Goal: Navigation & Orientation: Find specific page/section

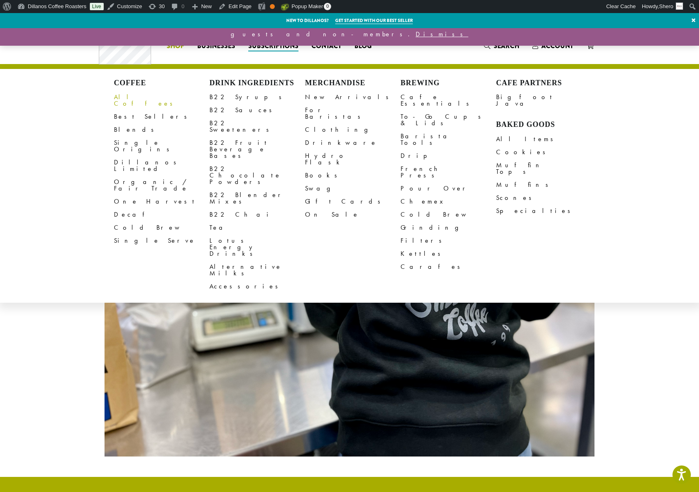
click at [136, 95] on link "All Coffees" at bounding box center [162, 101] width 96 height 20
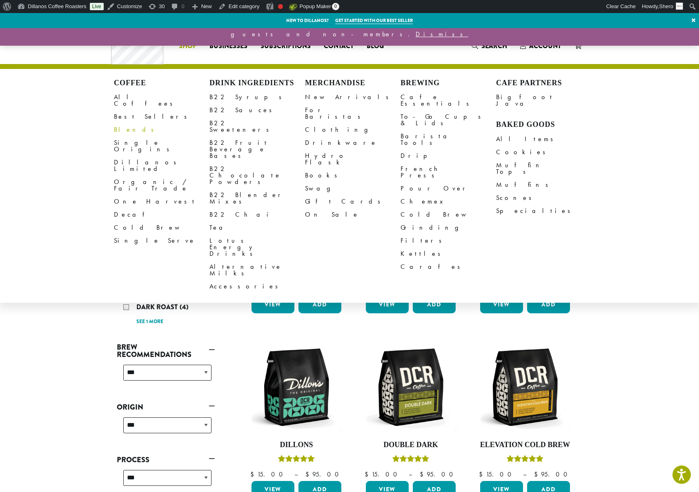
click at [125, 123] on link "Blends" at bounding box center [162, 129] width 96 height 13
